Goal: Information Seeking & Learning: Learn about a topic

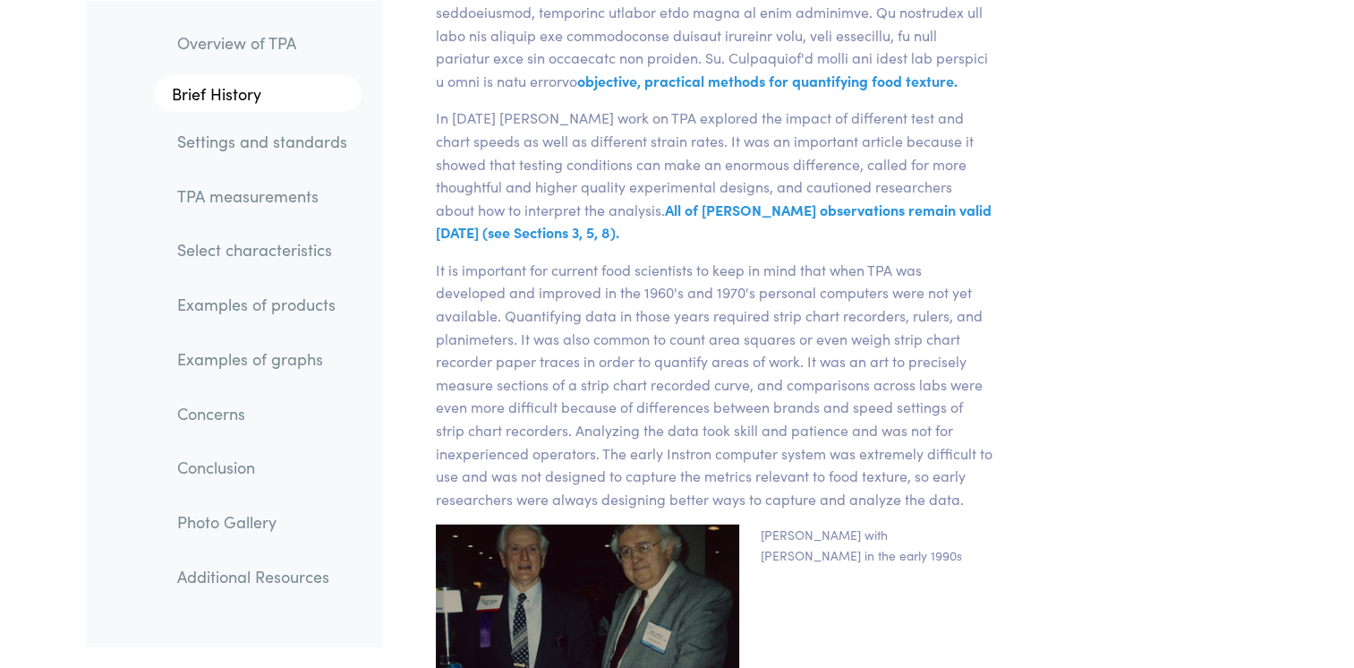
scroll to position [4510, 0]
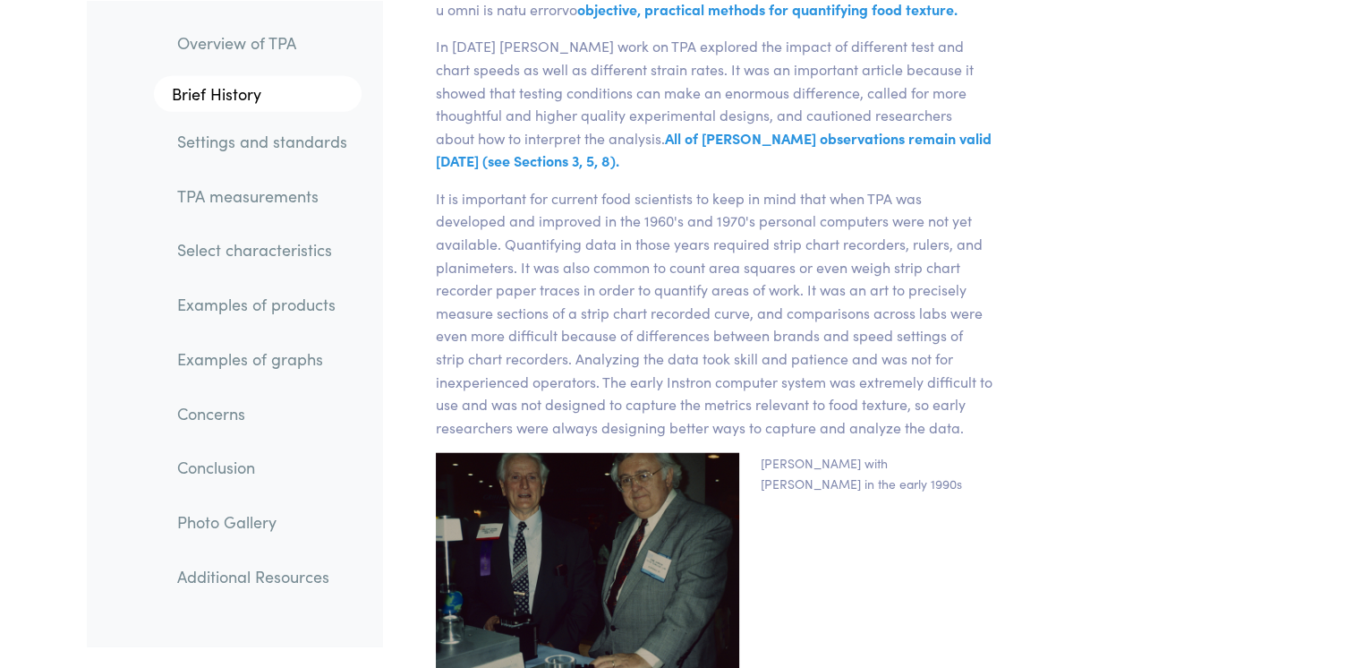
click at [233, 136] on link "Settings and standards" at bounding box center [262, 140] width 199 height 41
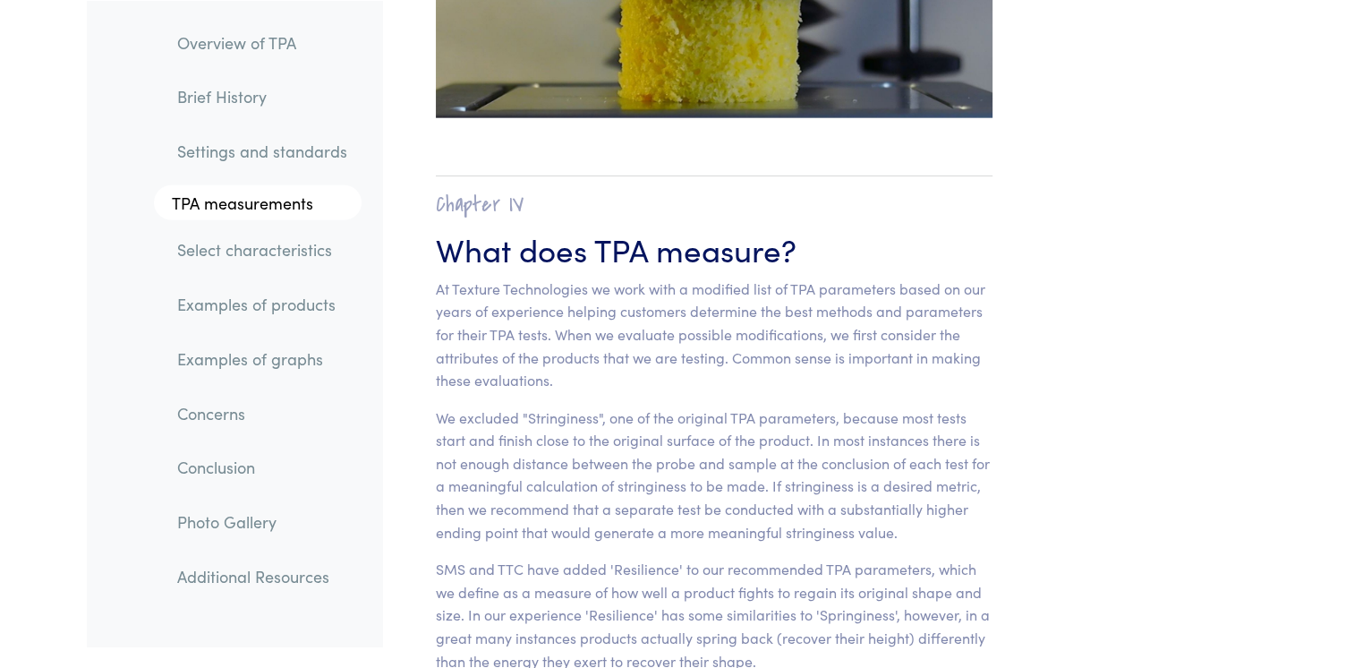
scroll to position [11158, 0]
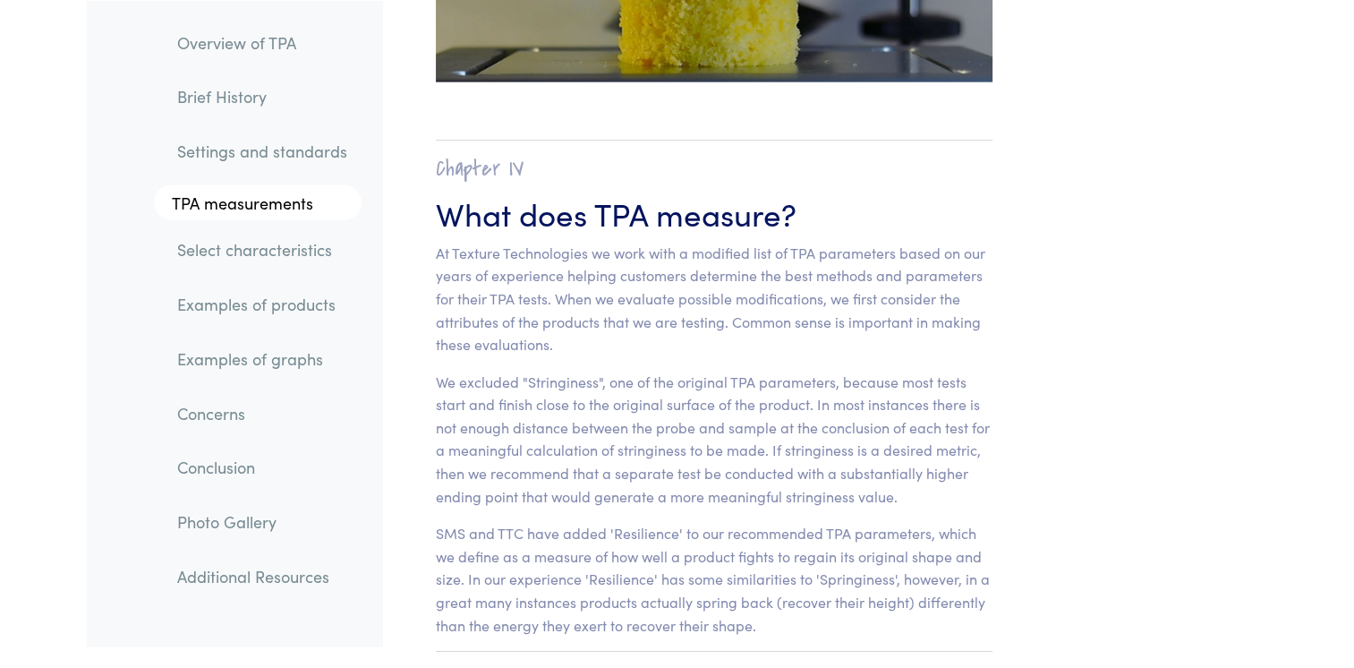
click at [239, 264] on link "Select characteristics" at bounding box center [262, 249] width 199 height 41
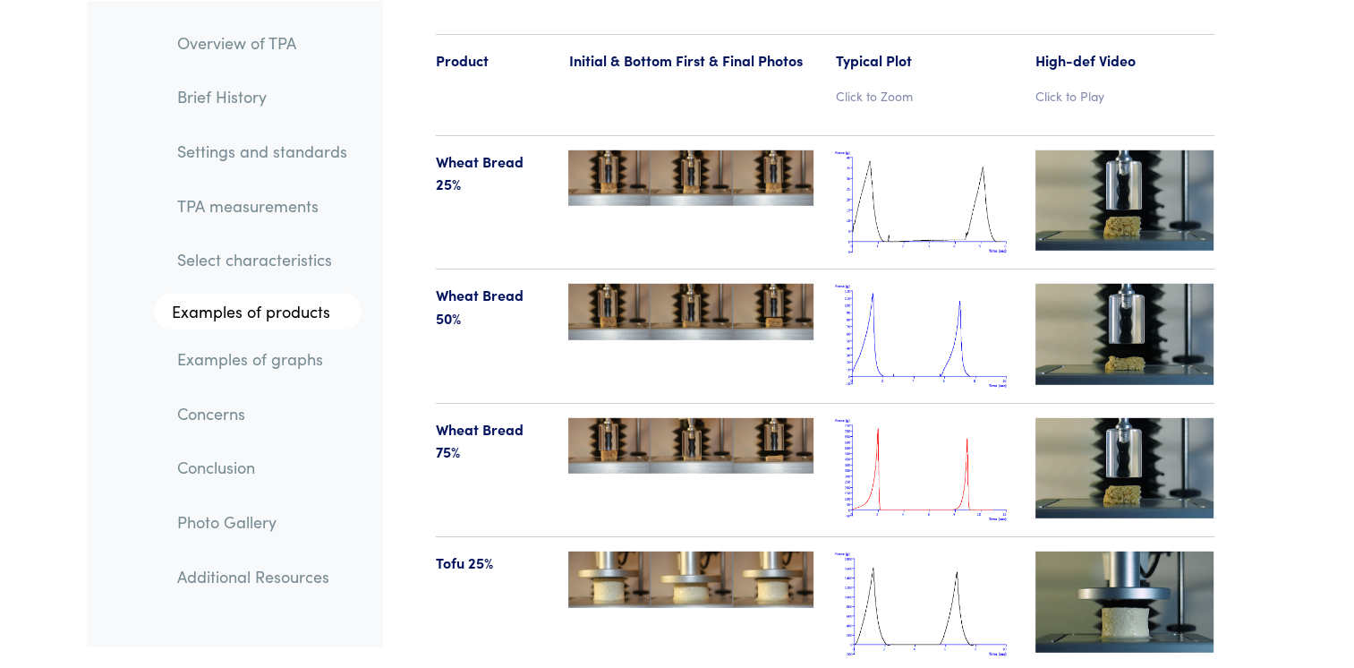
scroll to position [18650, 0]
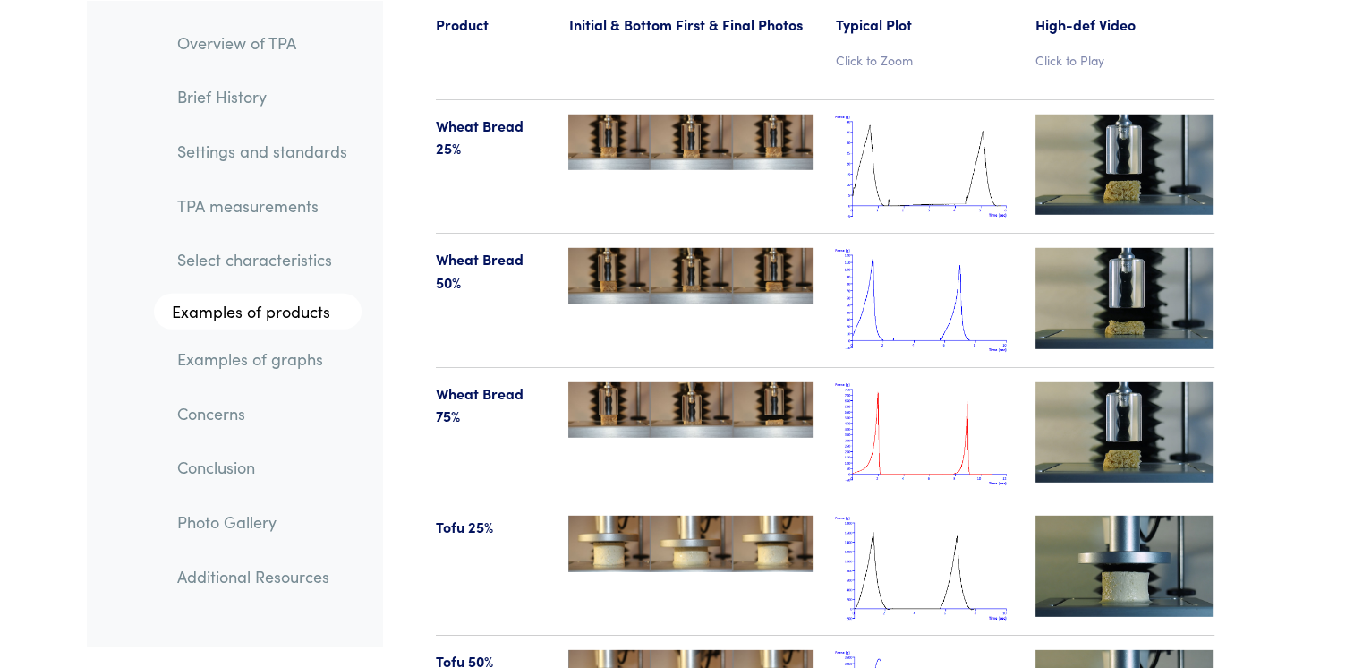
click at [648, 248] on img at bounding box center [690, 276] width 245 height 56
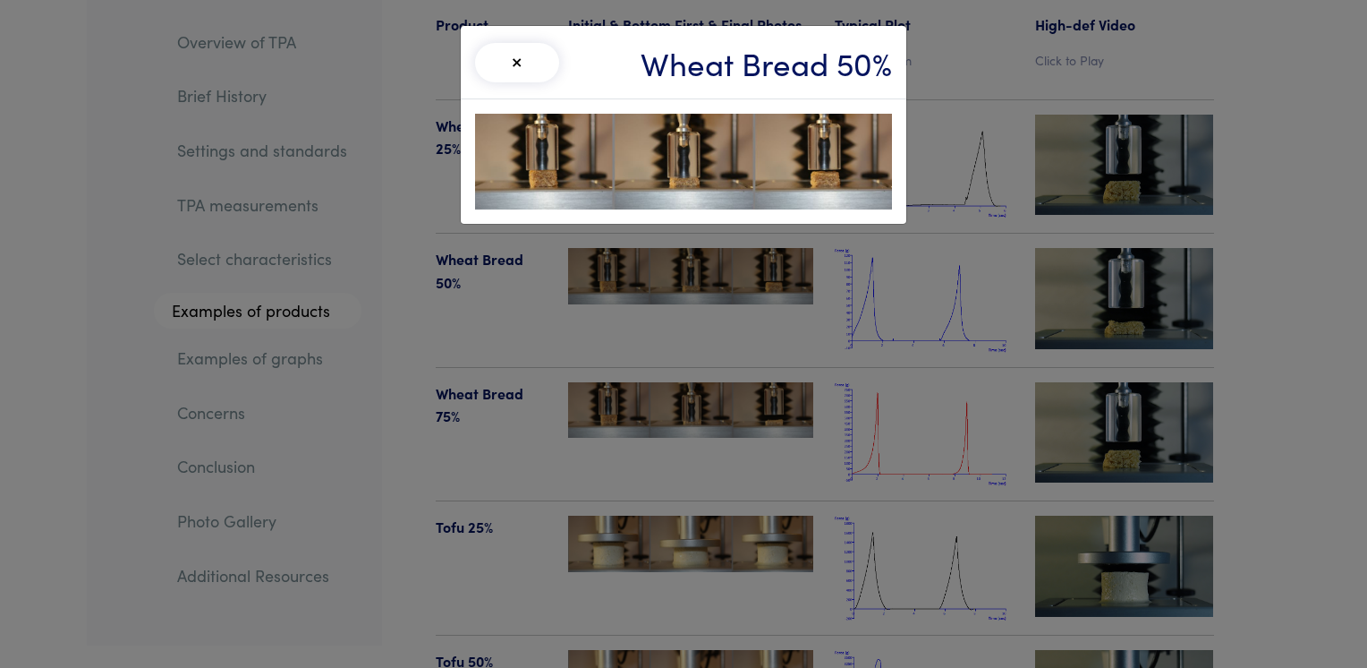
click at [913, 251] on div "× Wheat Bread 50%" at bounding box center [683, 334] width 1367 height 668
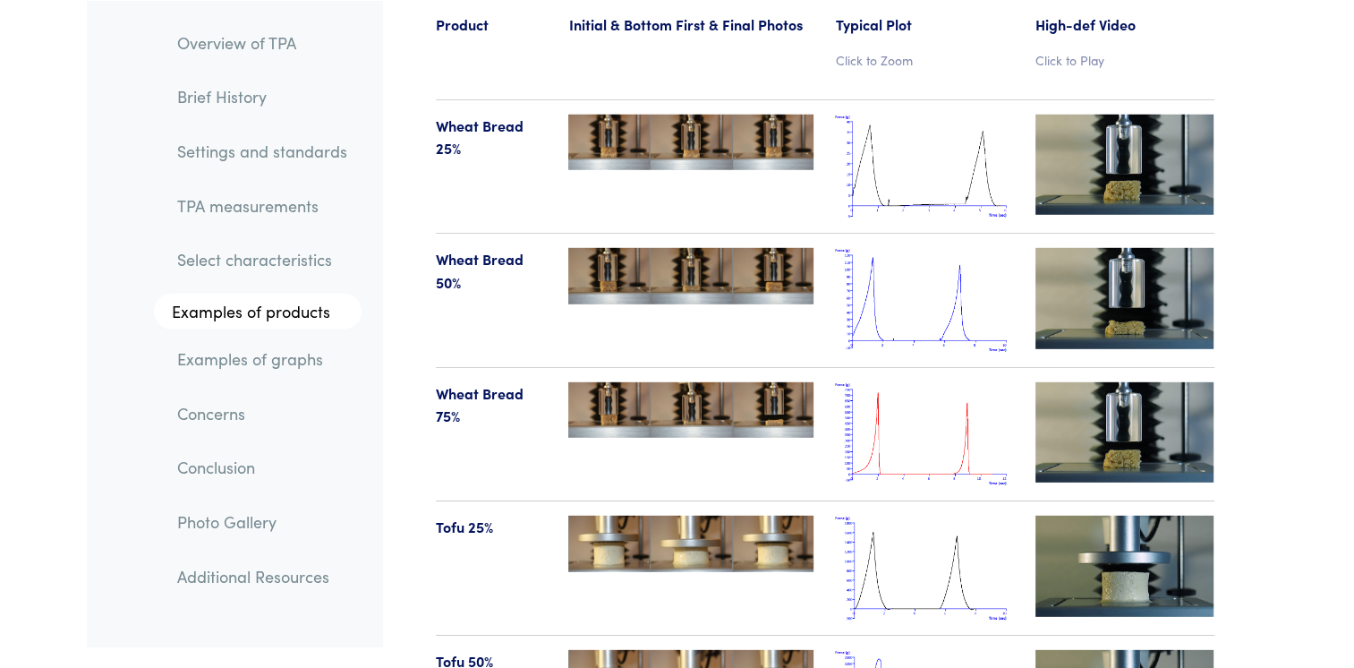
click at [924, 141] on img at bounding box center [924, 167] width 179 height 105
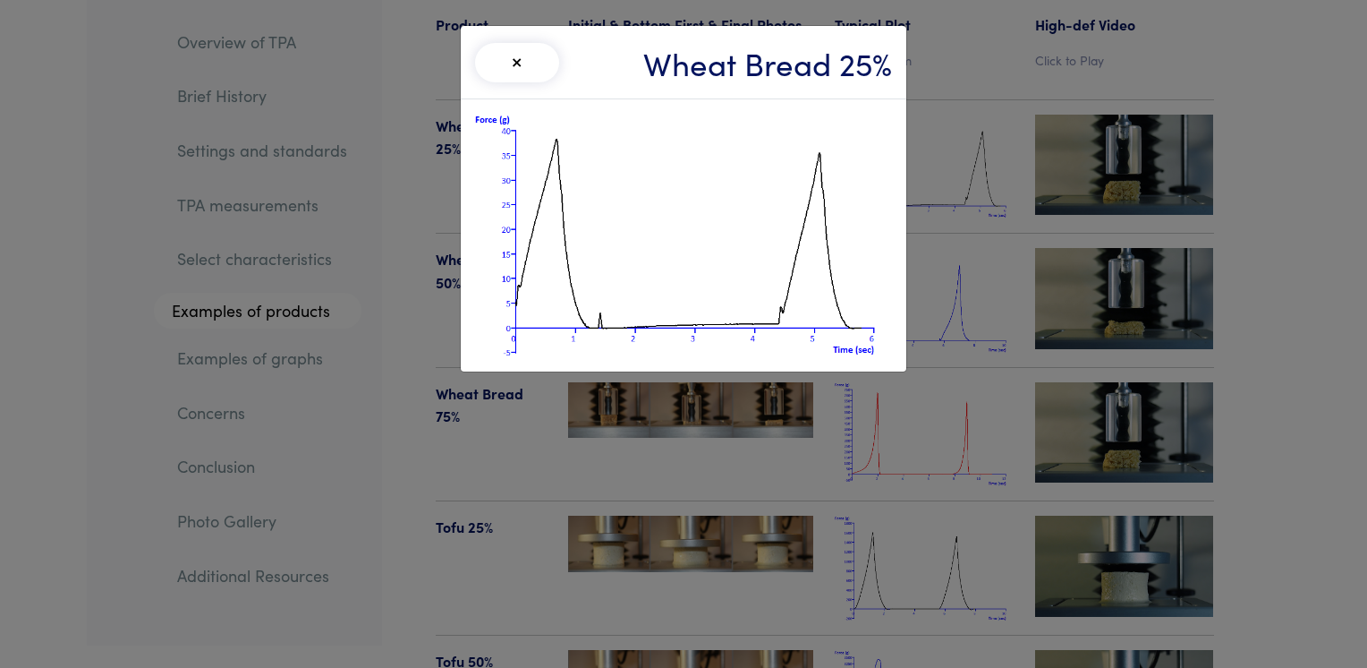
click at [770, 327] on img at bounding box center [683, 235] width 417 height 243
click at [932, 252] on div "× Wheat Bread 25%" at bounding box center [683, 334] width 1367 height 668
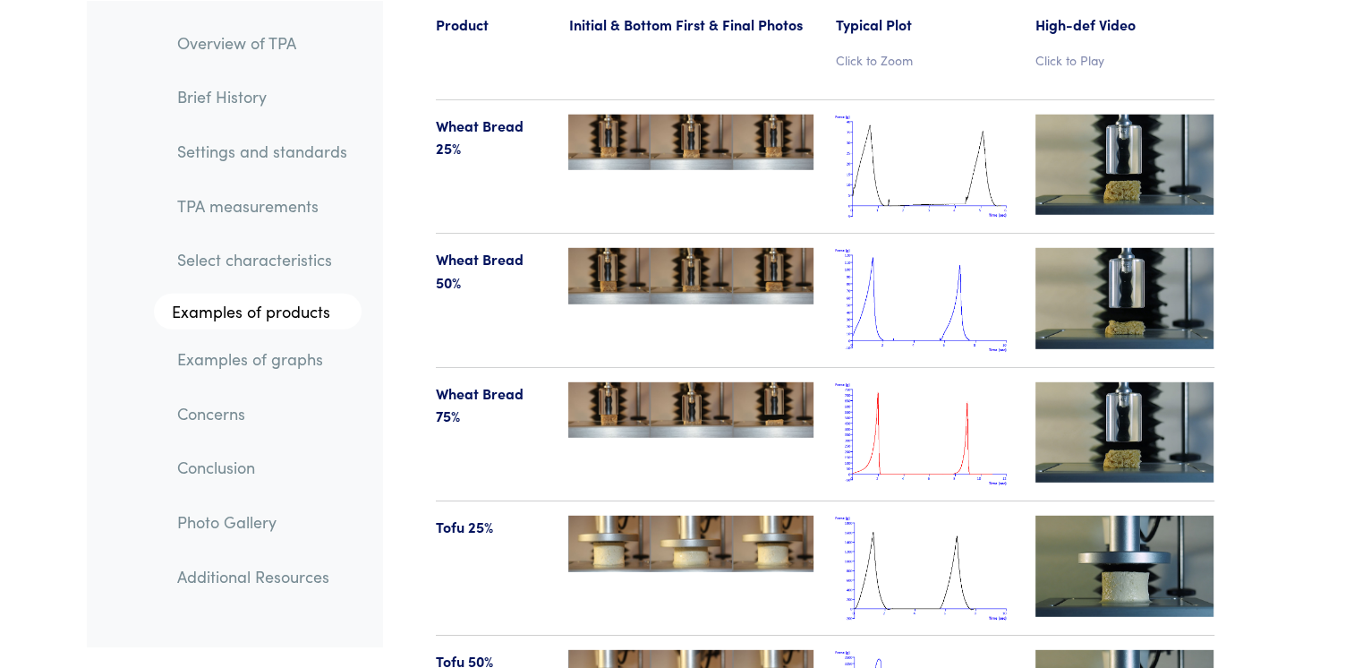
click at [932, 252] on img at bounding box center [924, 300] width 179 height 105
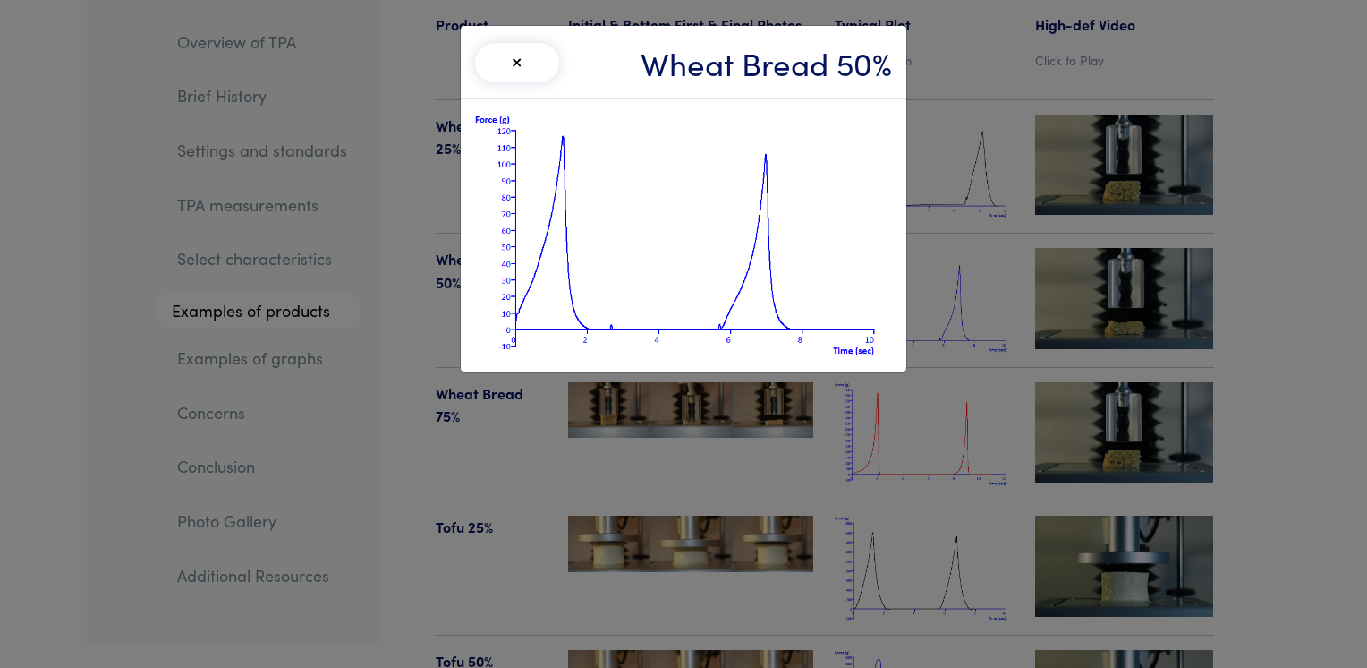
click at [932, 252] on div "× Wheat Bread 50%" at bounding box center [683, 334] width 1367 height 668
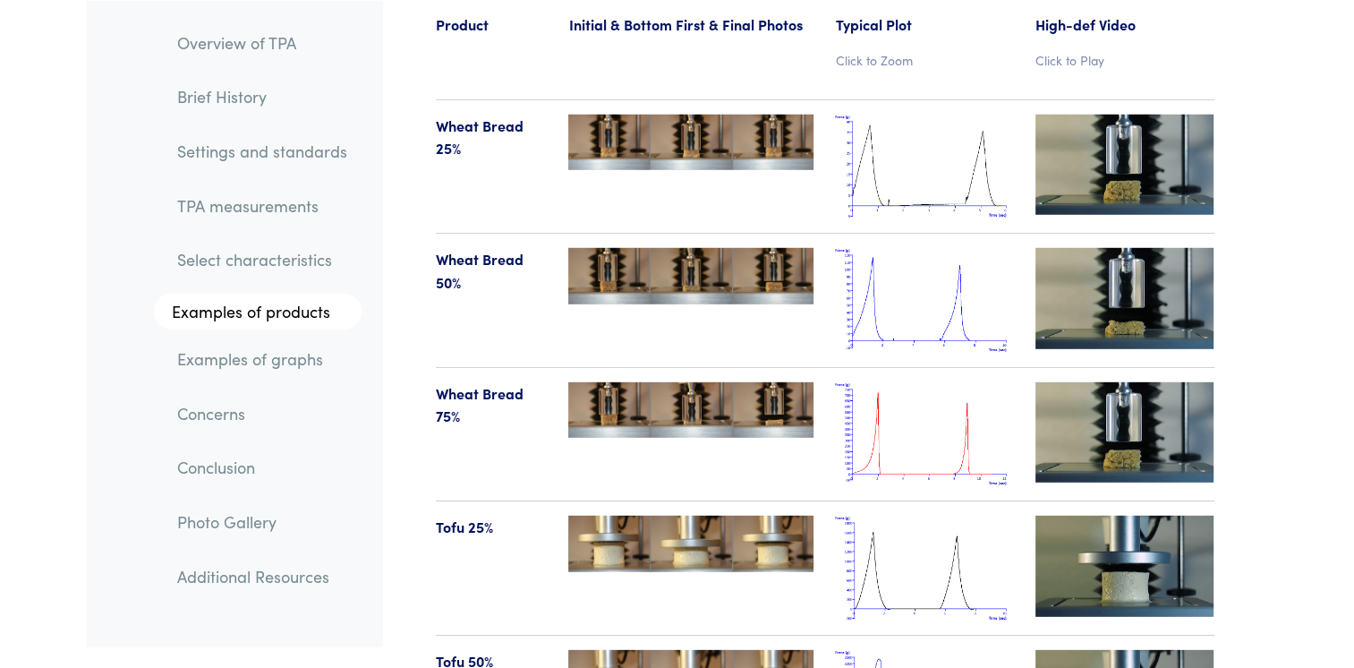
click at [918, 382] on img at bounding box center [924, 434] width 179 height 105
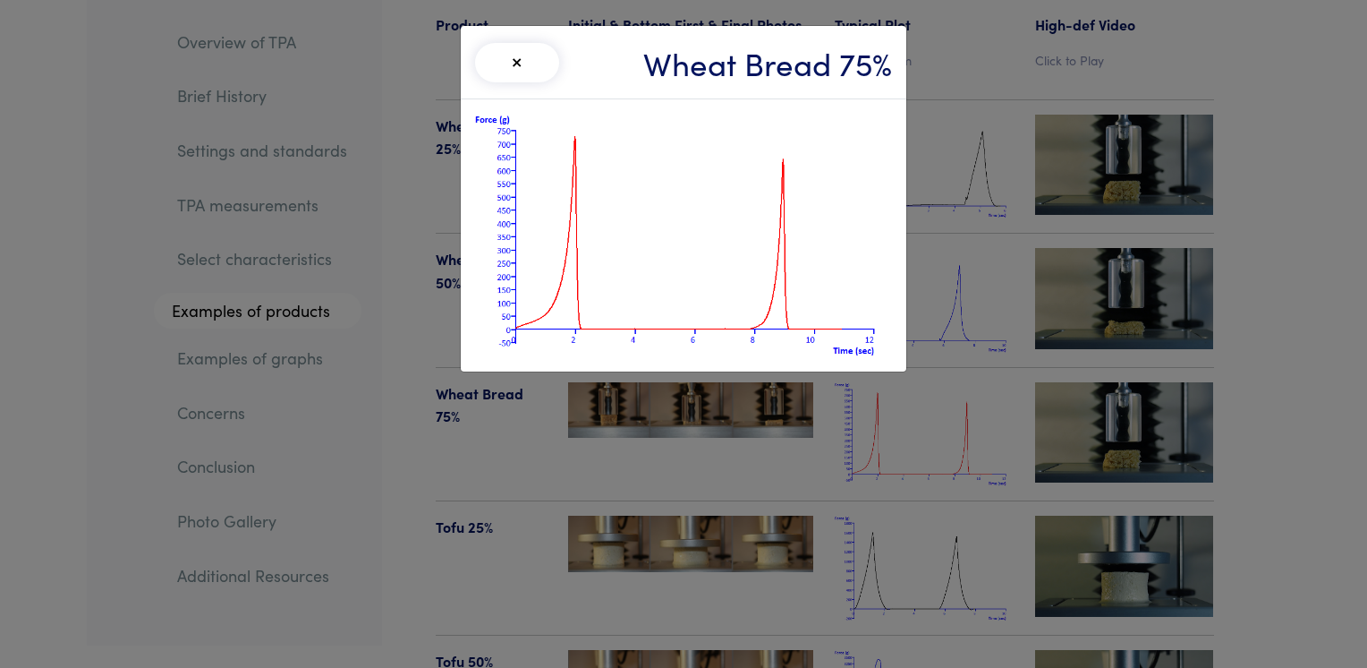
click at [918, 370] on div "× Wheat Bread 75%" at bounding box center [683, 334] width 1367 height 668
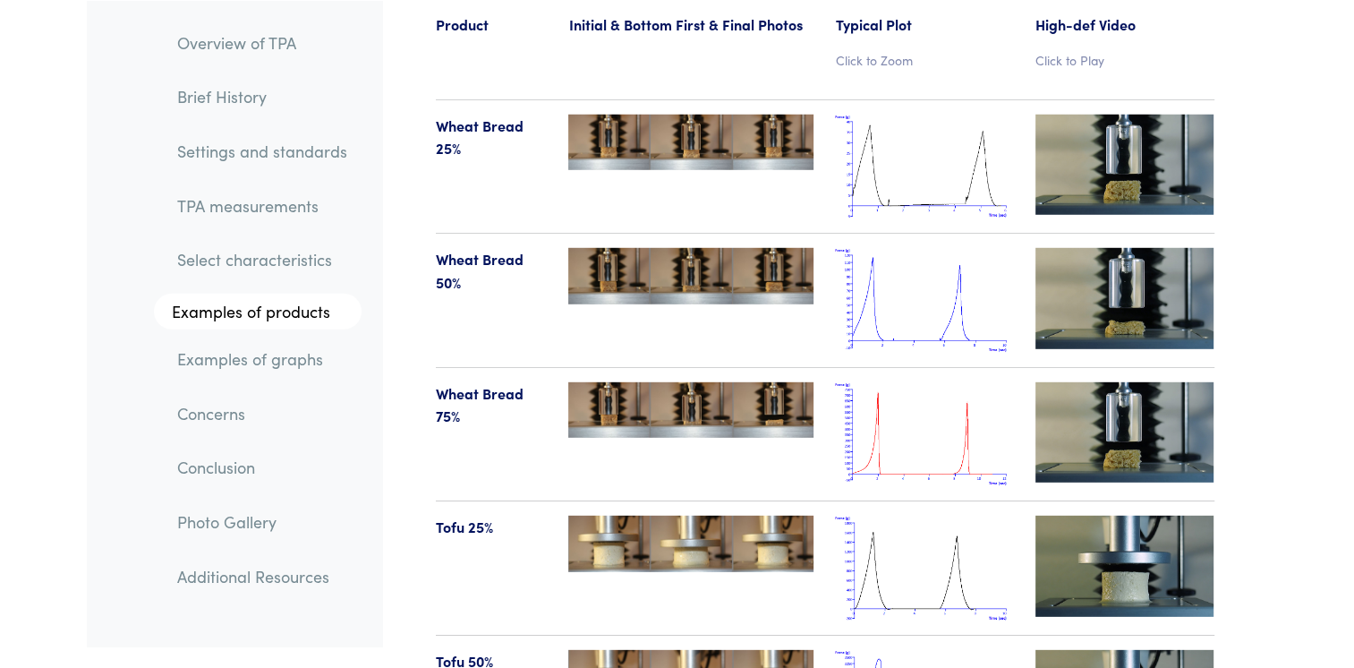
click at [900, 146] on img at bounding box center [924, 167] width 179 height 105
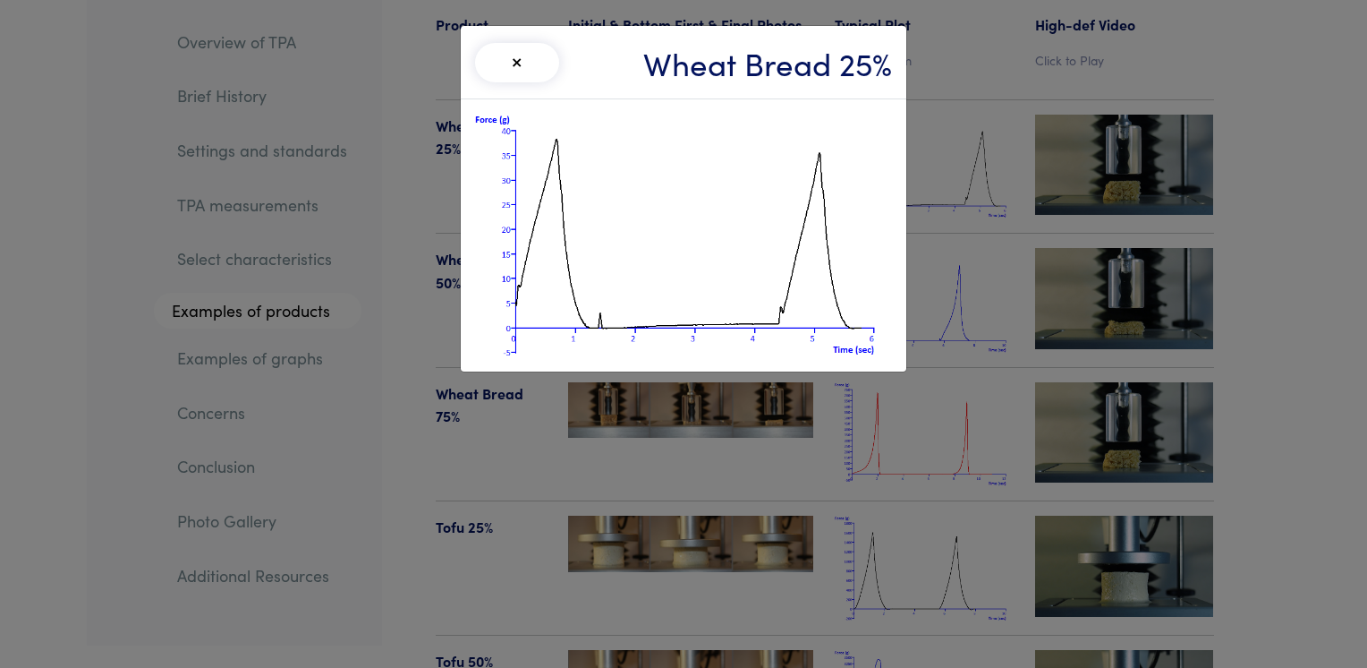
click at [931, 170] on div "× Wheat Bread 25%" at bounding box center [683, 334] width 1367 height 668
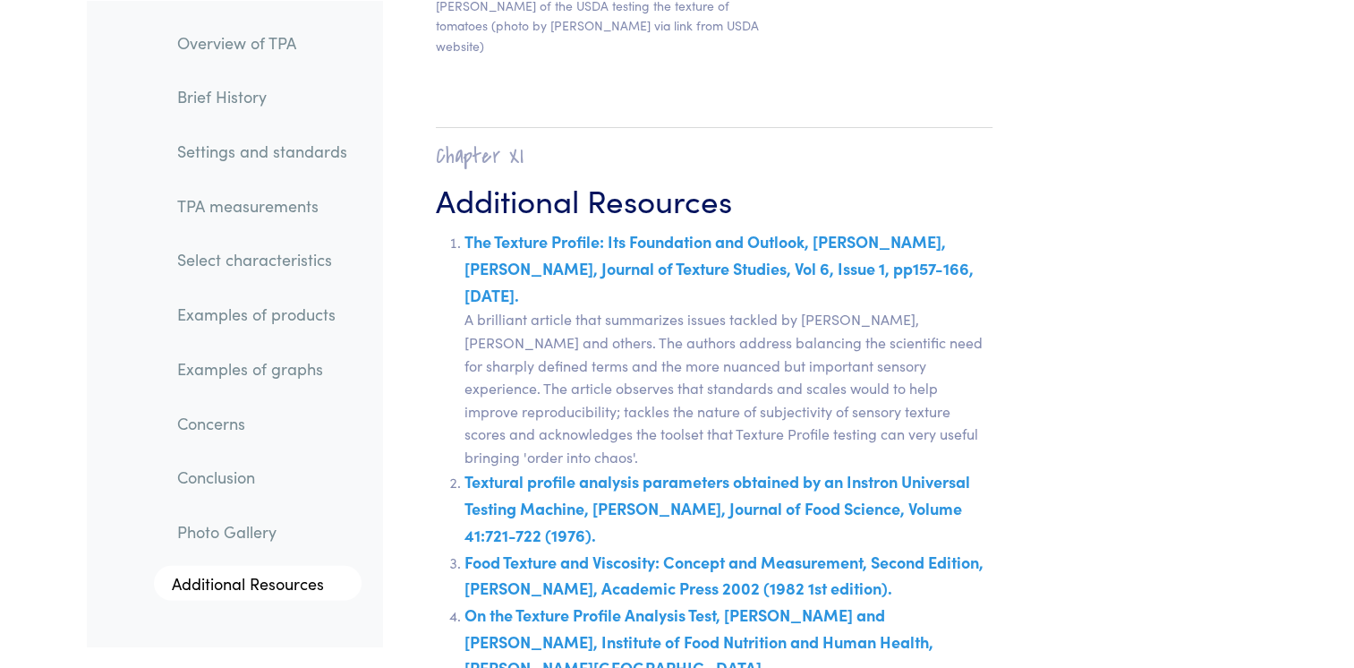
scroll to position [31499, 0]
